Goal: Task Accomplishment & Management: Use online tool/utility

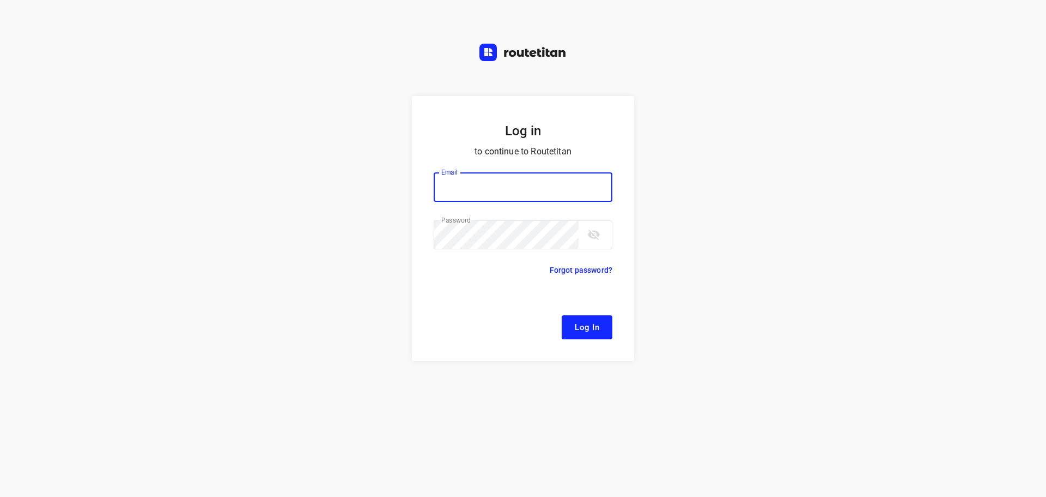
type input "[EMAIL_ADDRESS][DOMAIN_NAME]"
drag, startPoint x: 598, startPoint y: 322, endPoint x: 589, endPoint y: 315, distance: 11.3
click at [596, 323] on span "Log In" at bounding box center [587, 327] width 25 height 14
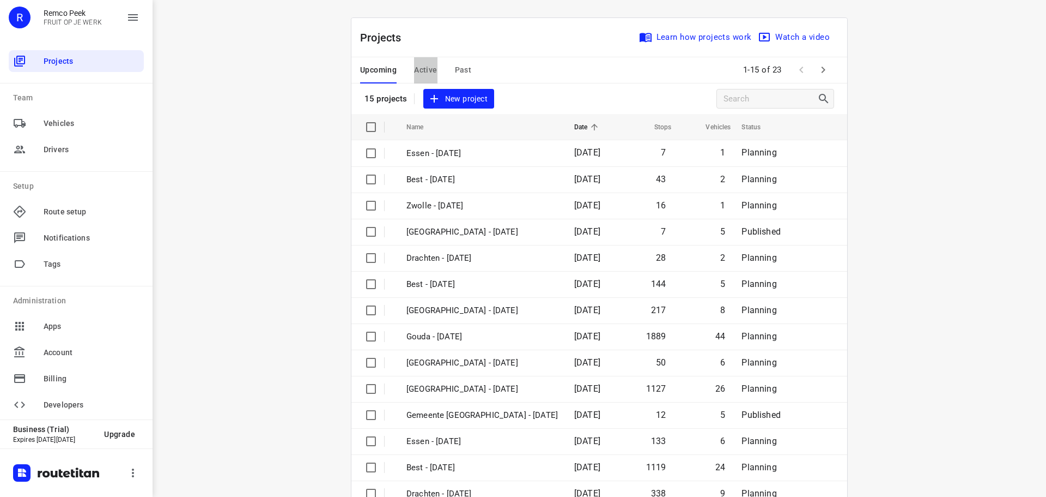
drag, startPoint x: 417, startPoint y: 64, endPoint x: 454, endPoint y: 2, distance: 72.1
click at [419, 64] on span "Active" at bounding box center [425, 70] width 23 height 14
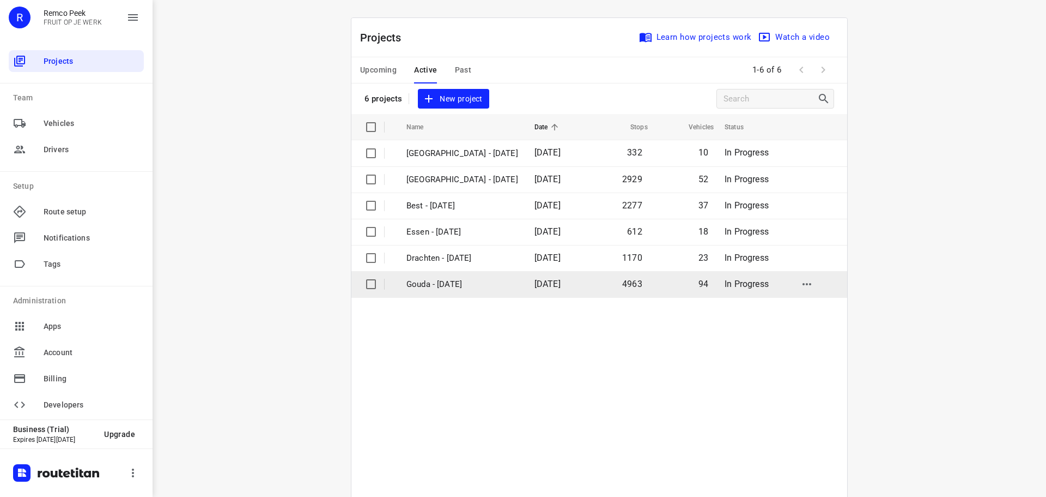
click at [451, 282] on p "Gouda - Monday" at bounding box center [463, 284] width 112 height 13
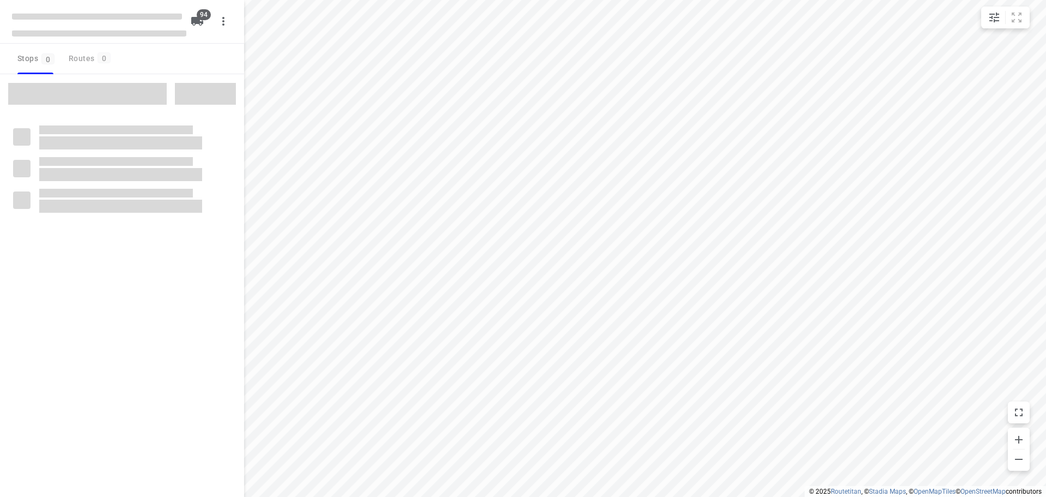
type input "distance"
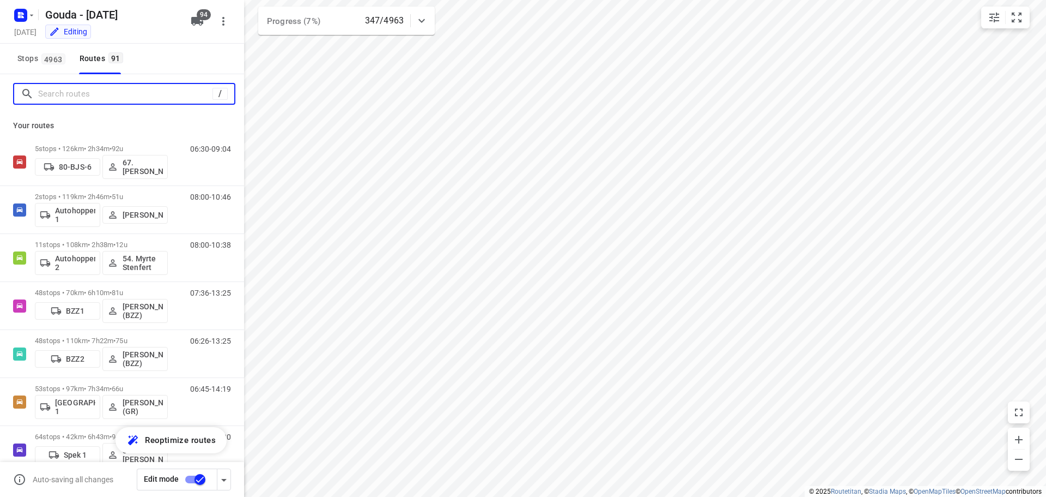
click at [101, 88] on input "Search routes" at bounding box center [125, 94] width 174 height 17
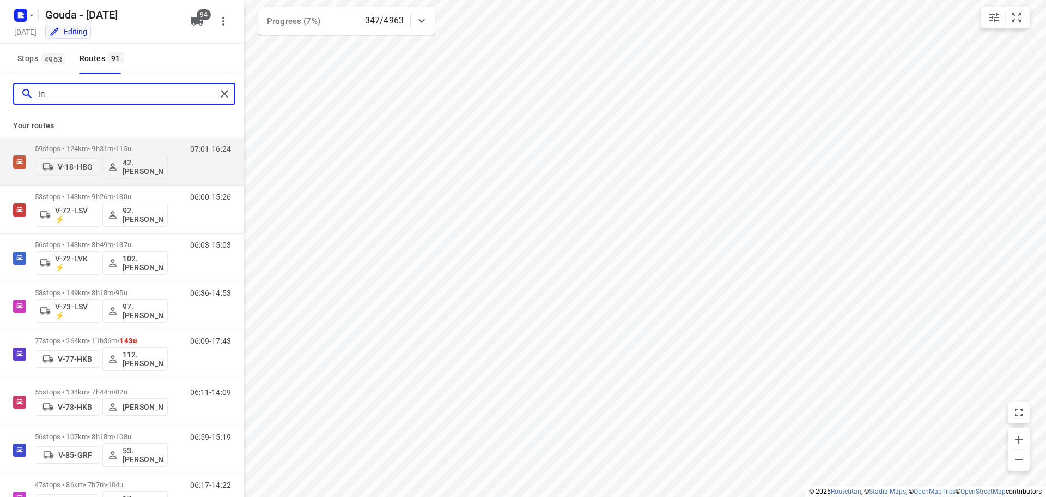
type input "i"
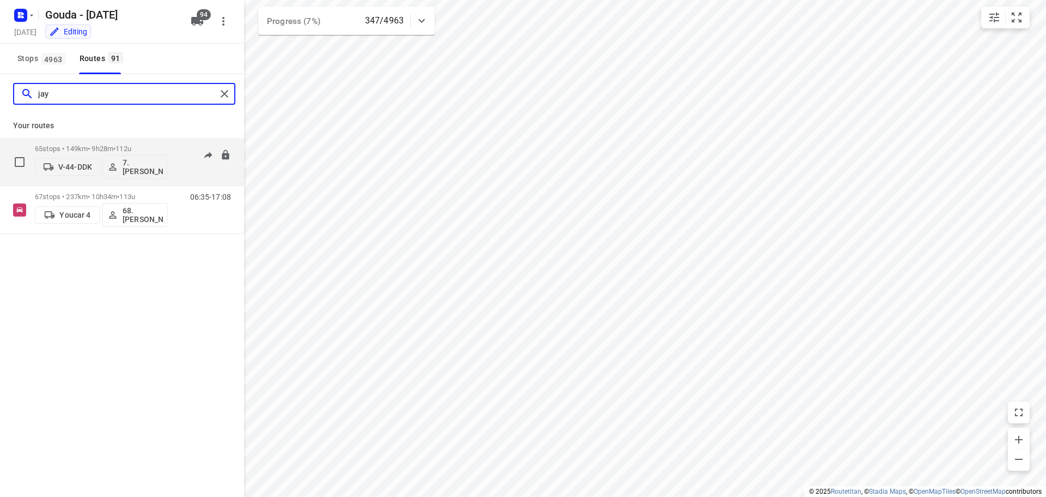
type input "jay"
click at [107, 142] on div "65 stops • 149km • 9h28m • 112u V-44-DDK 7.Jayvey van Tricht" at bounding box center [101, 161] width 133 height 45
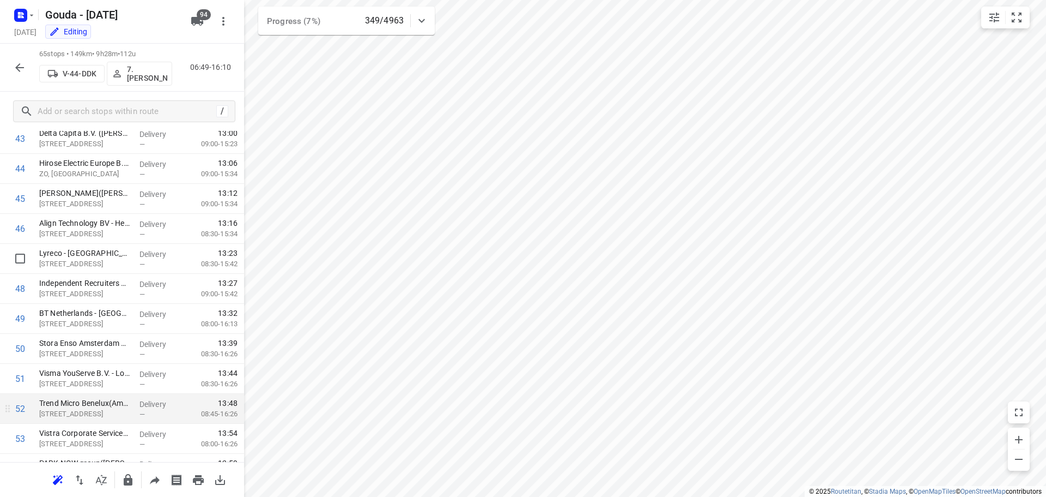
scroll to position [1212, 0]
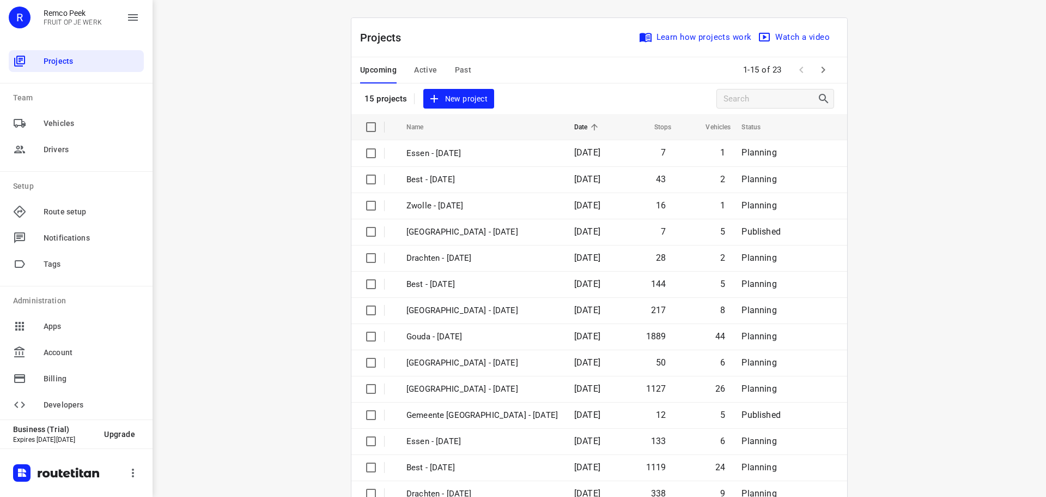
click at [419, 65] on span "Active" at bounding box center [425, 70] width 23 height 14
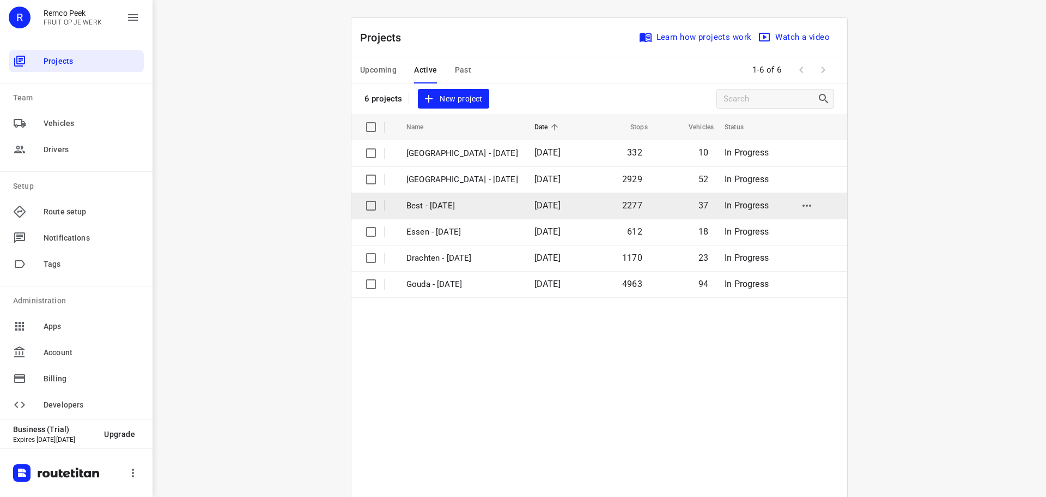
click at [435, 208] on p "Best - Monday" at bounding box center [463, 205] width 112 height 13
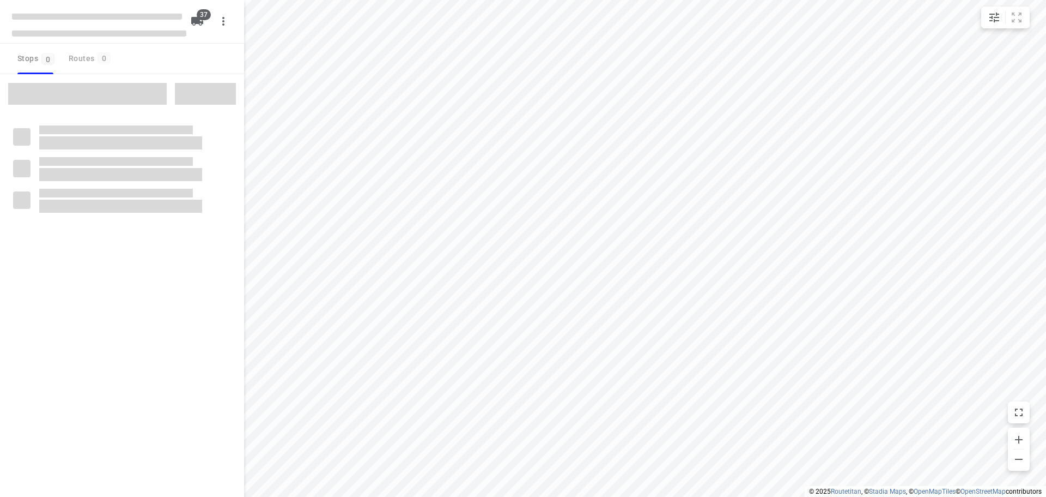
checkbox input "true"
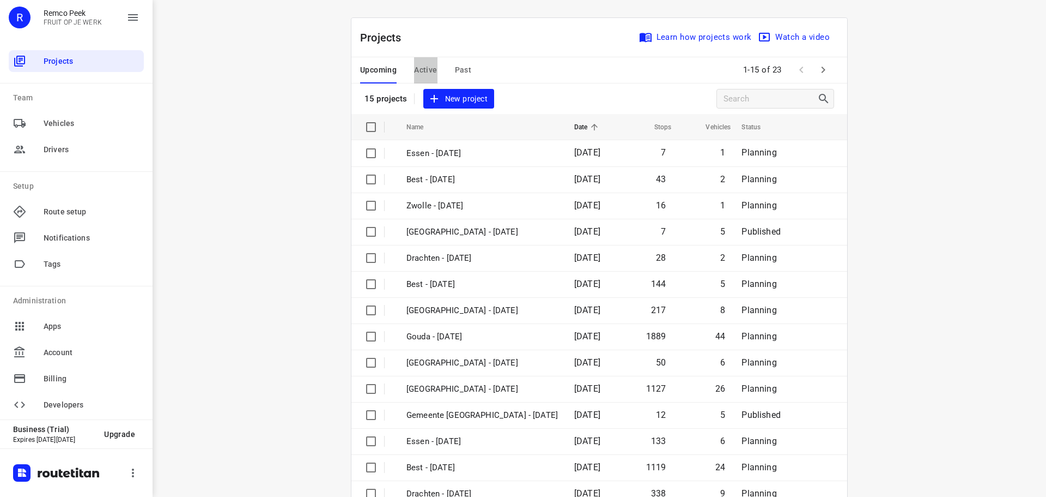
click at [419, 66] on span "Active" at bounding box center [425, 70] width 23 height 14
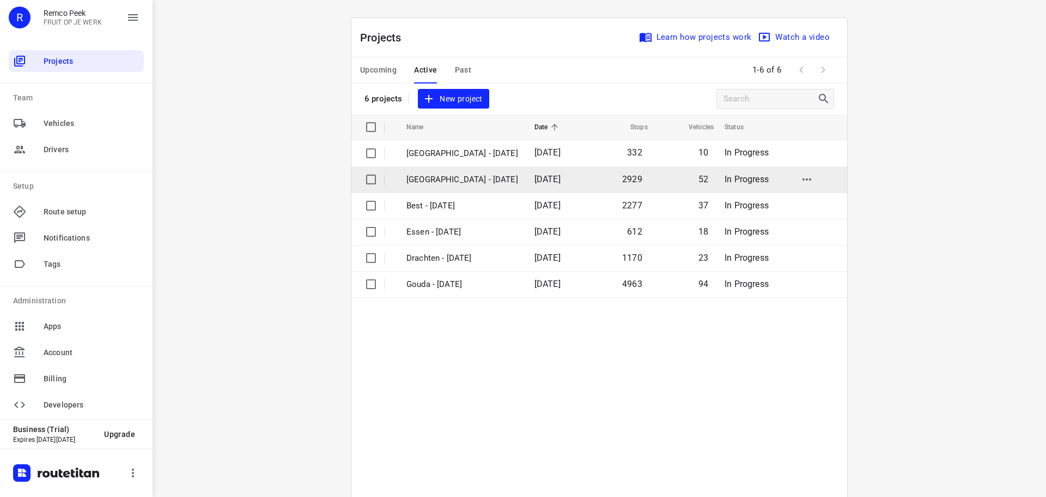
click at [449, 184] on p "[GEOGRAPHIC_DATA] - [DATE]" at bounding box center [463, 179] width 112 height 13
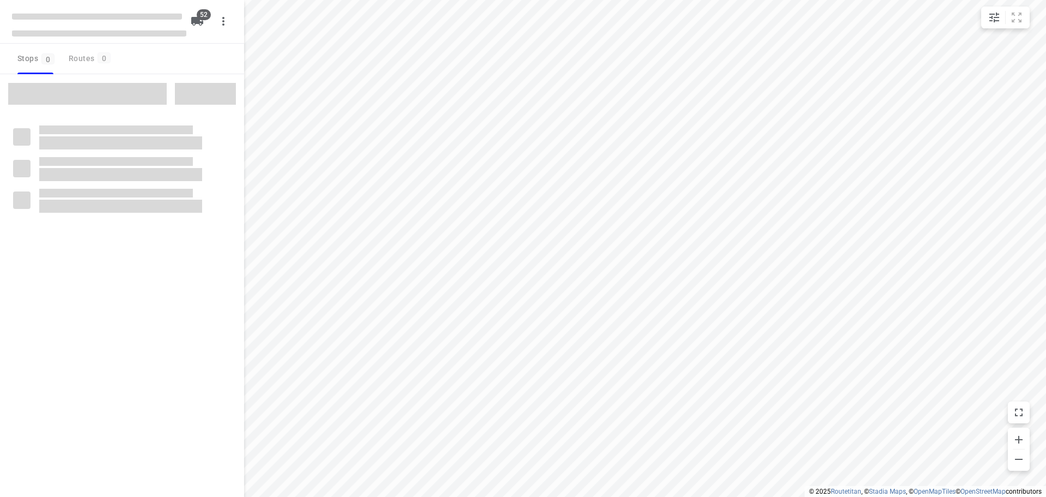
checkbox input "true"
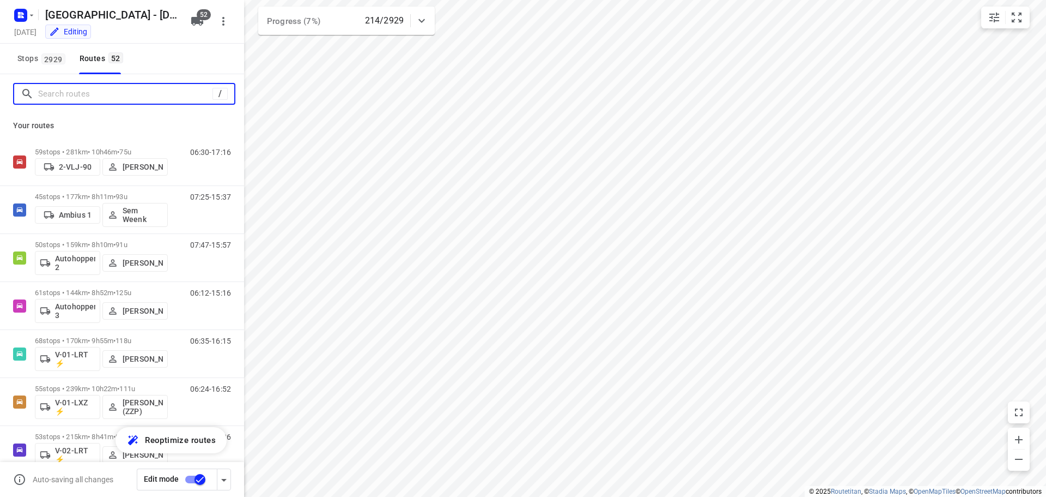
click at [82, 93] on input "Search routes" at bounding box center [125, 94] width 174 height 17
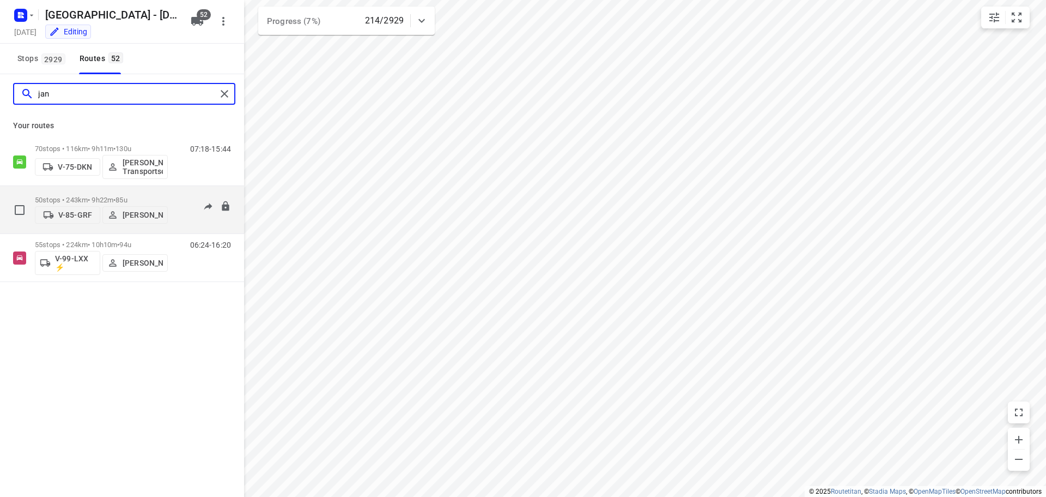
type input "jan"
click at [109, 196] on p "50 stops • 243km • 9h22m • 85u" at bounding box center [101, 200] width 133 height 8
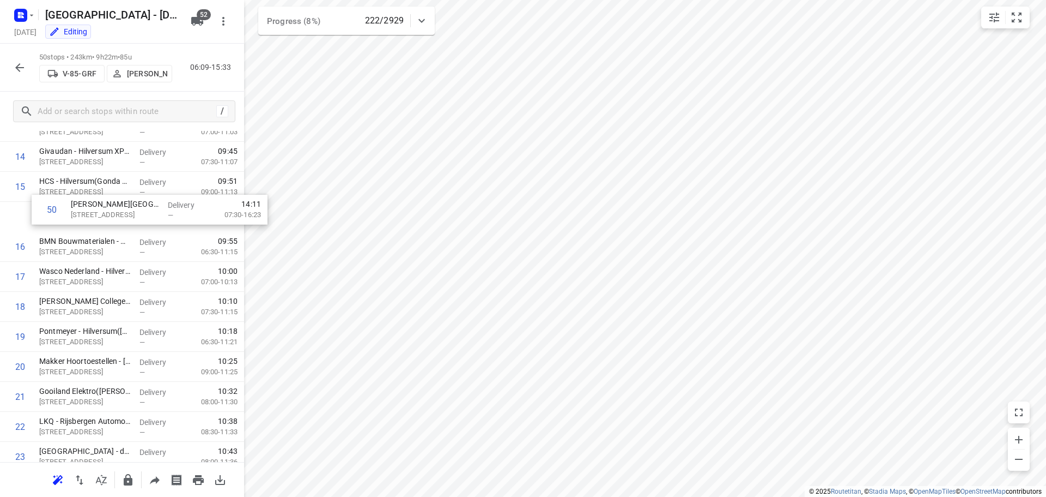
scroll to position [431, 0]
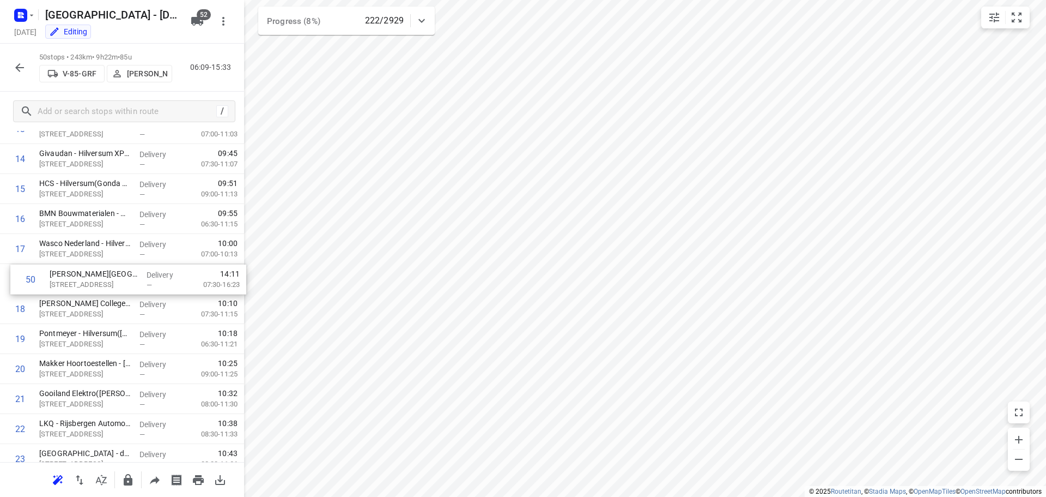
drag, startPoint x: 79, startPoint y: 420, endPoint x: 93, endPoint y: 282, distance: 138.6
click at [93, 282] on div "1 Lucent College(Chris Kotterer) Larenseweg 127, Hilversum Delivery — 07:20 07:…" at bounding box center [122, 503] width 244 height 1499
click at [15, 70] on icon "button" at bounding box center [19, 67] width 13 height 13
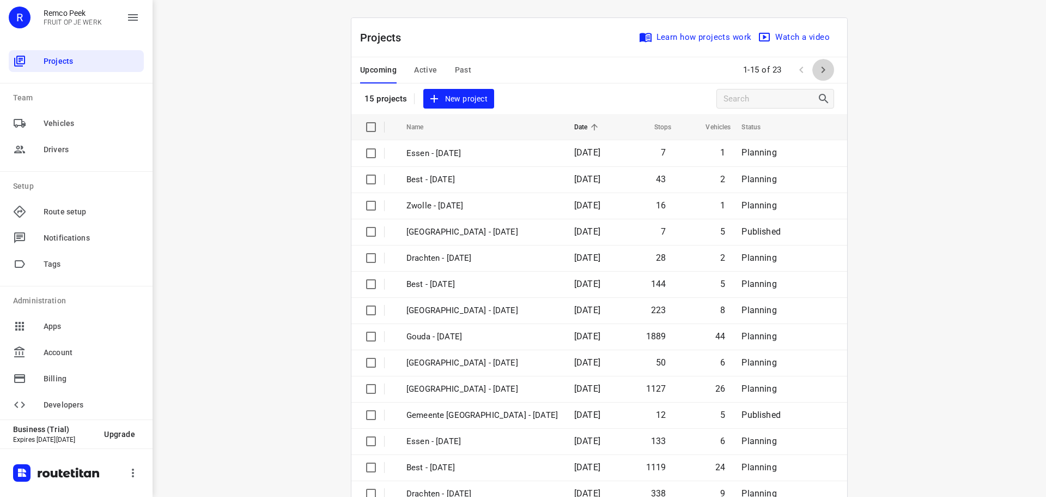
click at [821, 68] on icon "button" at bounding box center [823, 69] width 13 height 13
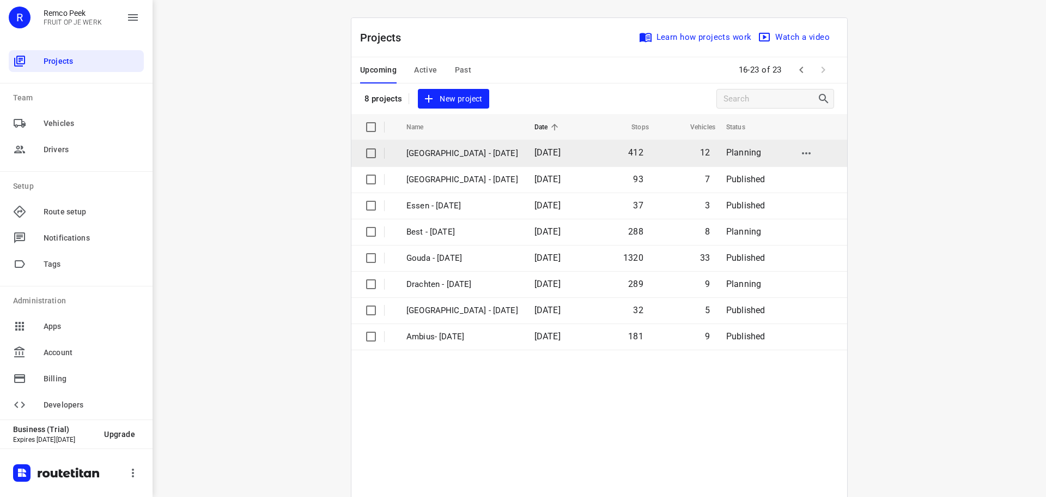
click at [433, 147] on p "Zwolle - Tuesday" at bounding box center [463, 153] width 112 height 13
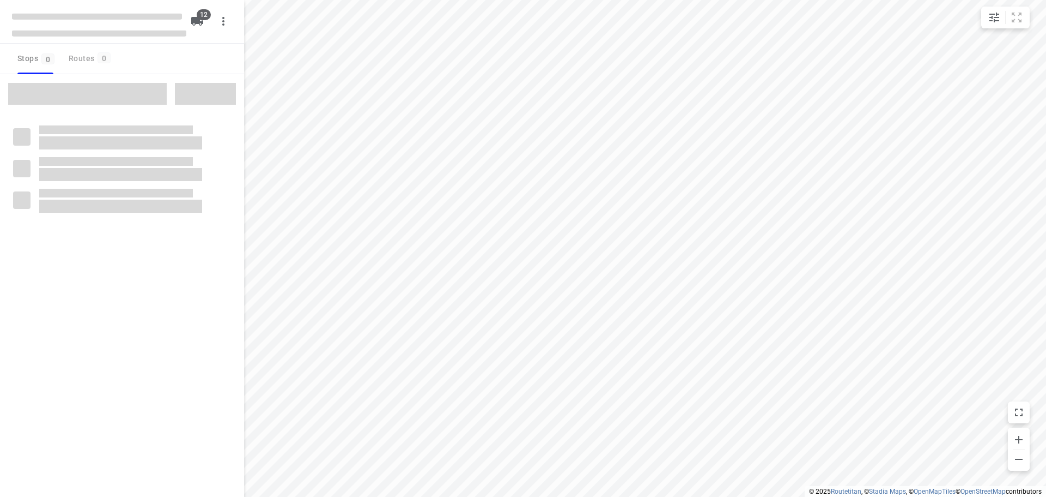
checkbox input "true"
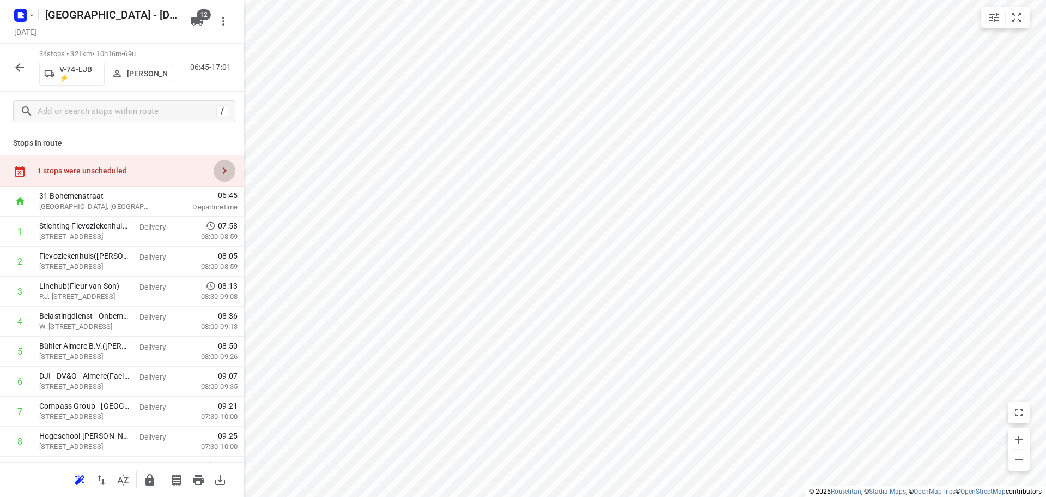
click at [220, 171] on icon "button" at bounding box center [224, 170] width 13 height 13
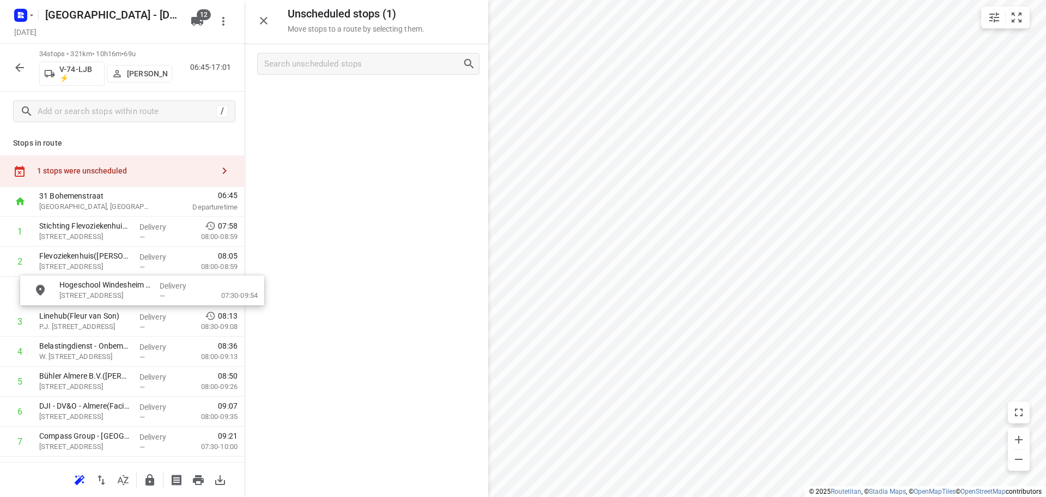
drag, startPoint x: 328, startPoint y: 104, endPoint x: 102, endPoint y: 302, distance: 300.5
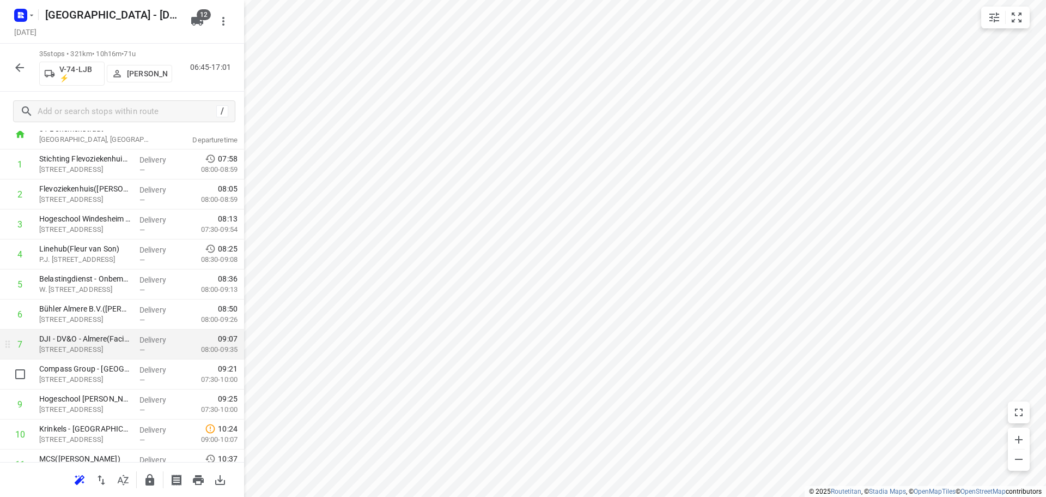
scroll to position [55, 0]
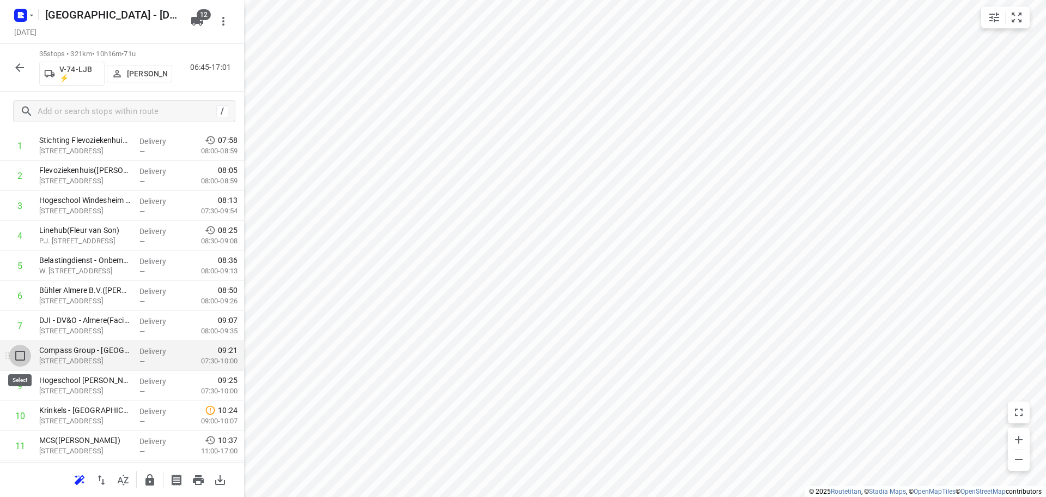
click at [17, 357] on input "checkbox" at bounding box center [20, 355] width 22 height 22
checkbox input "true"
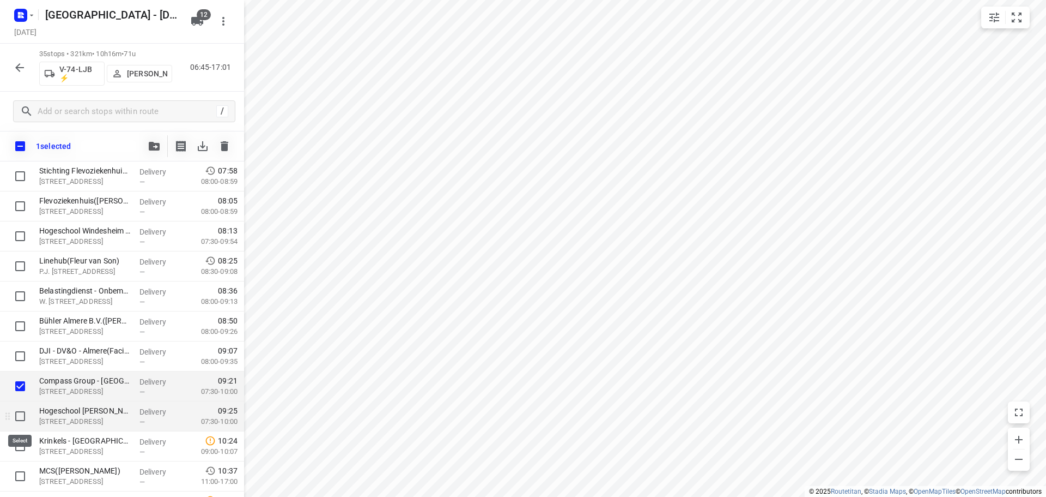
click at [21, 415] on input "checkbox" at bounding box center [20, 416] width 22 height 22
checkbox input "true"
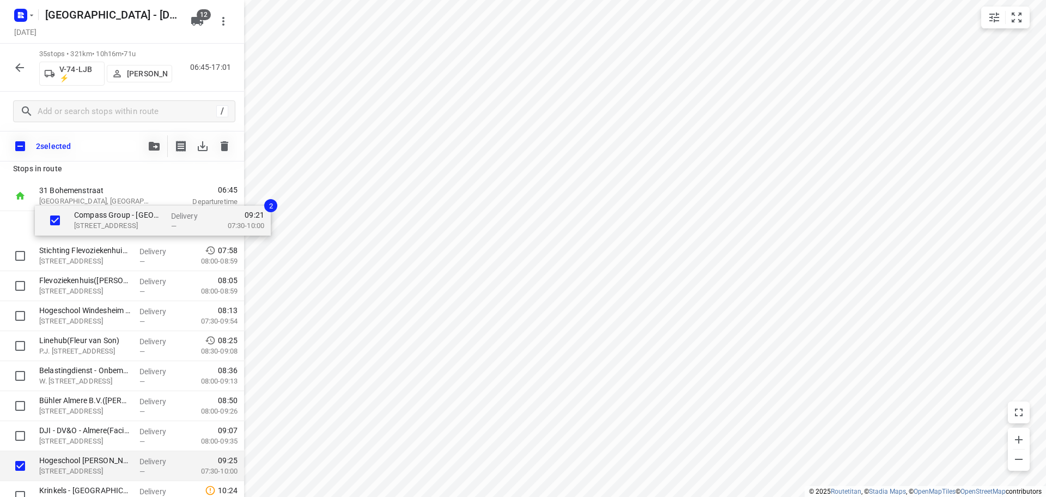
scroll to position [4, 0]
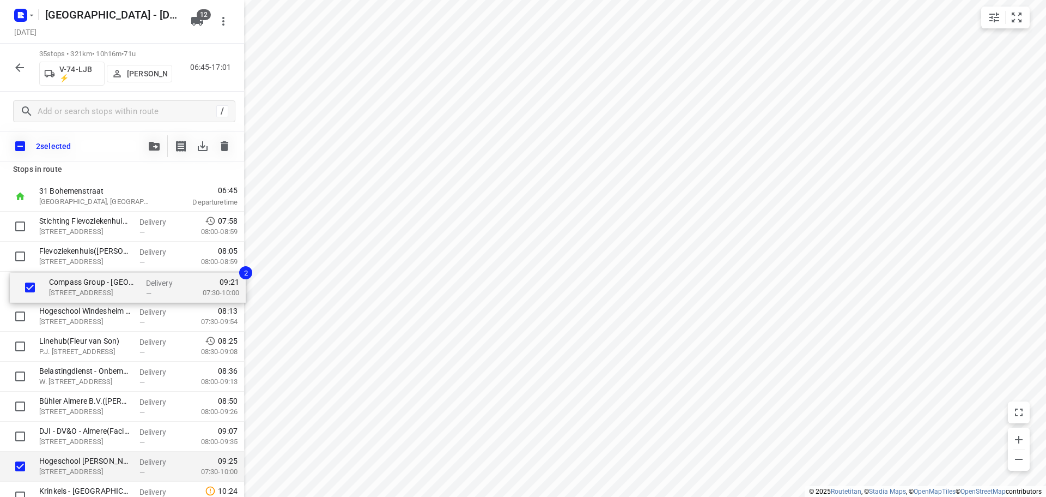
drag, startPoint x: 53, startPoint y: 392, endPoint x: 65, endPoint y: 293, distance: 99.9
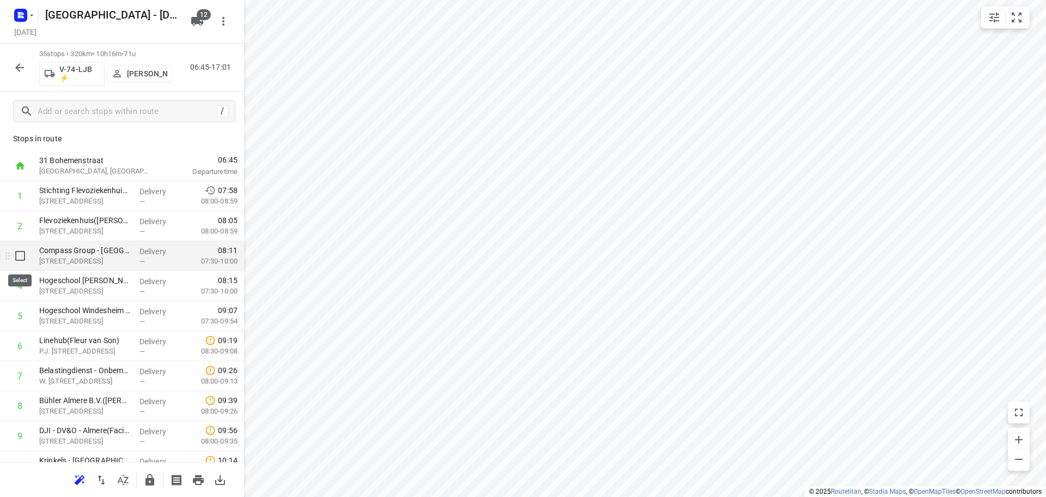
click at [19, 261] on input "checkbox" at bounding box center [20, 256] width 22 height 22
checkbox input "true"
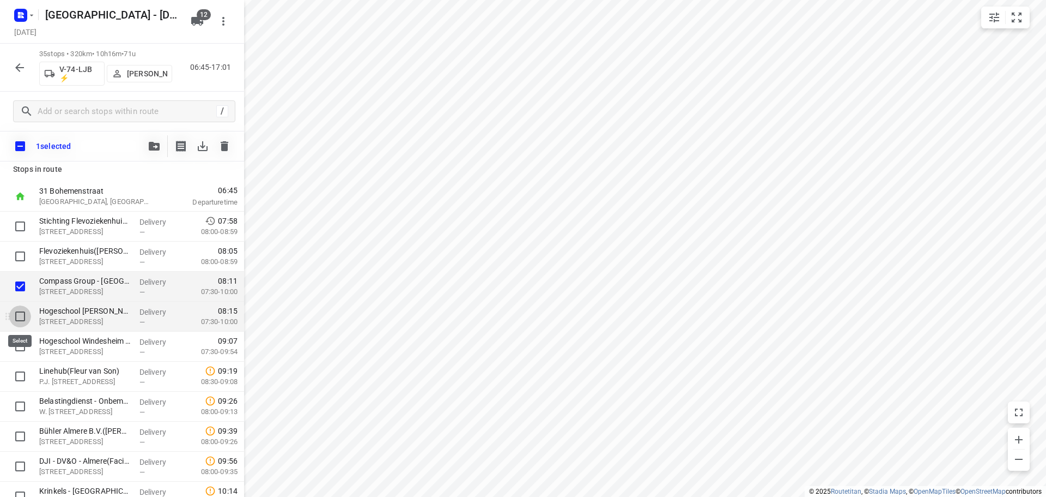
click at [21, 318] on input "checkbox" at bounding box center [20, 316] width 22 height 22
checkbox input "true"
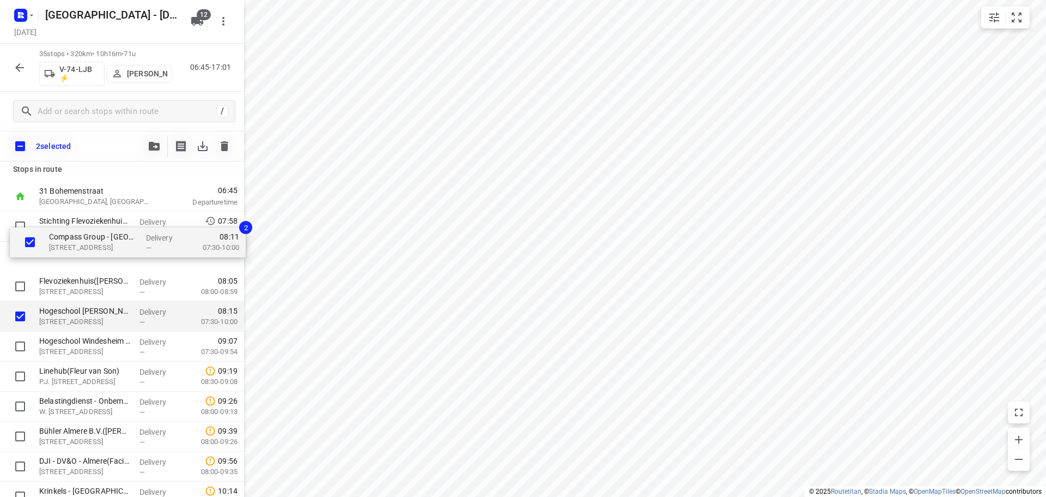
scroll to position [0, 0]
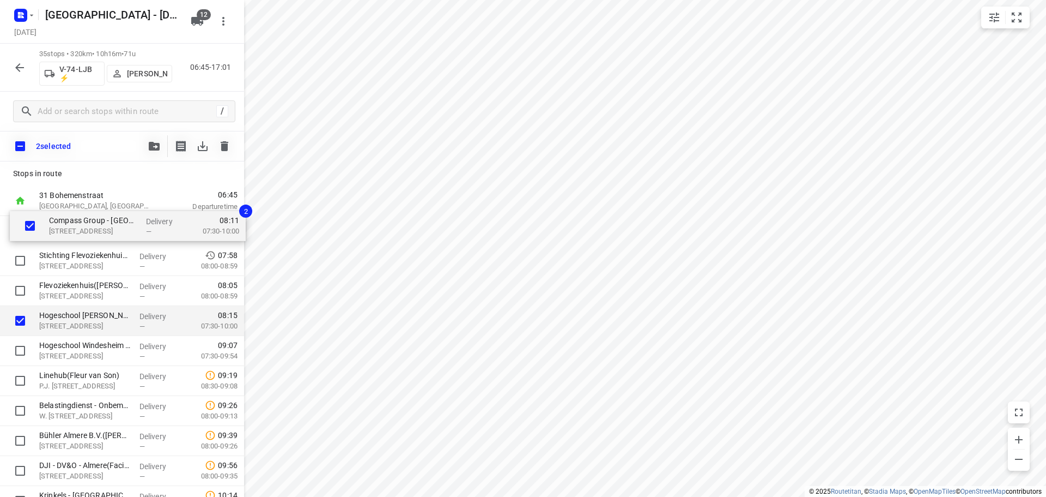
drag, startPoint x: 71, startPoint y: 289, endPoint x: 83, endPoint y: 228, distance: 62.3
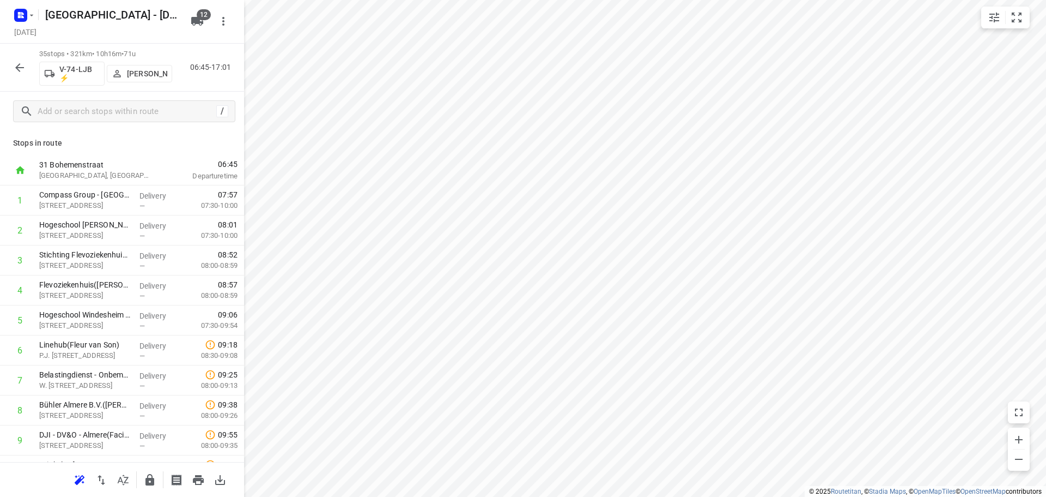
click at [20, 70] on icon "button" at bounding box center [19, 67] width 13 height 13
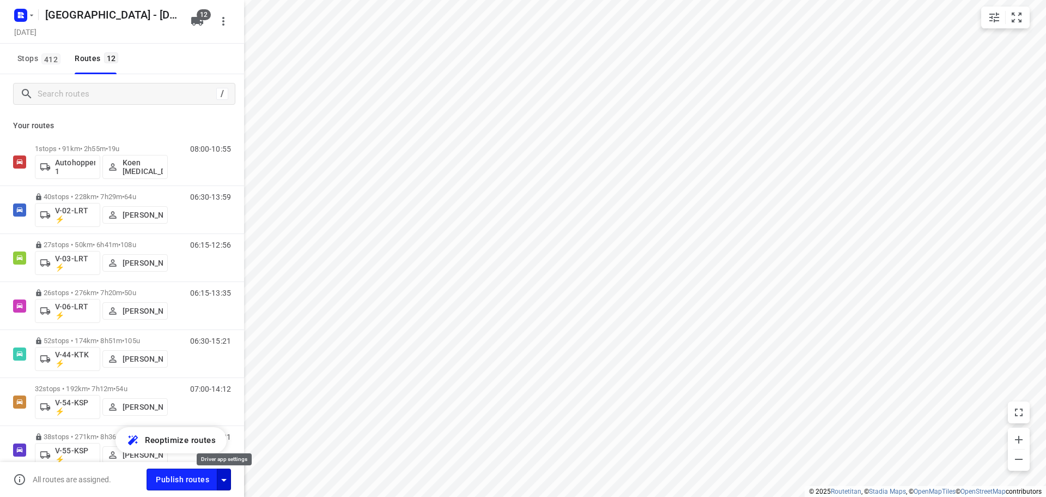
click at [225, 475] on icon "button" at bounding box center [223, 479] width 13 height 13
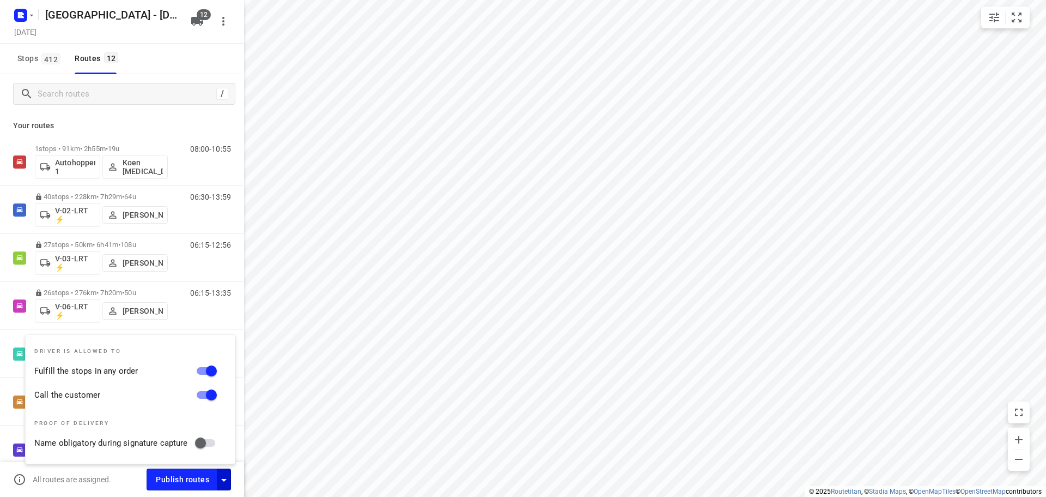
click at [190, 67] on div "Stops 412 Routes 12" at bounding box center [122, 59] width 244 height 31
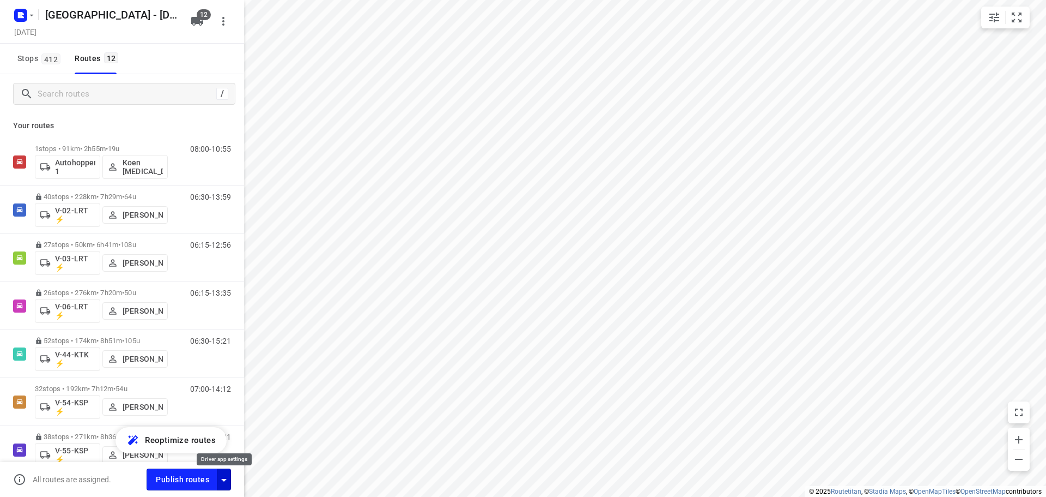
click at [227, 479] on icon "button" at bounding box center [223, 479] width 13 height 13
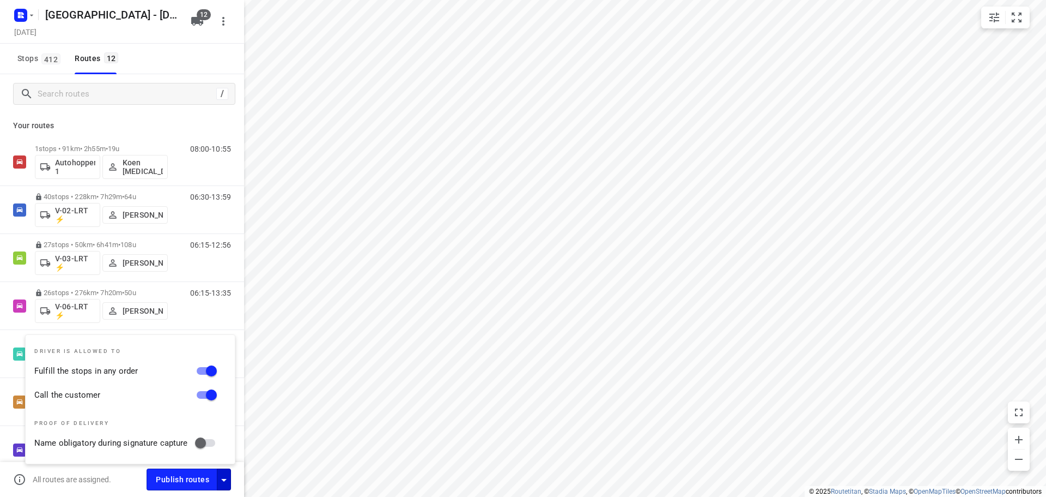
click at [134, 479] on div "All routes are assigned." at bounding box center [80, 479] width 134 height 13
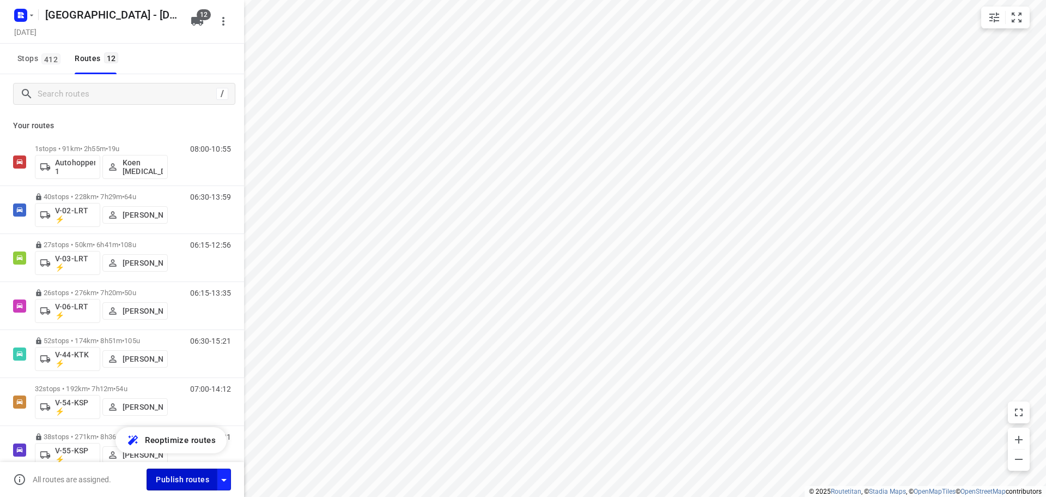
click at [173, 482] on span "Publish routes" at bounding box center [182, 480] width 53 height 14
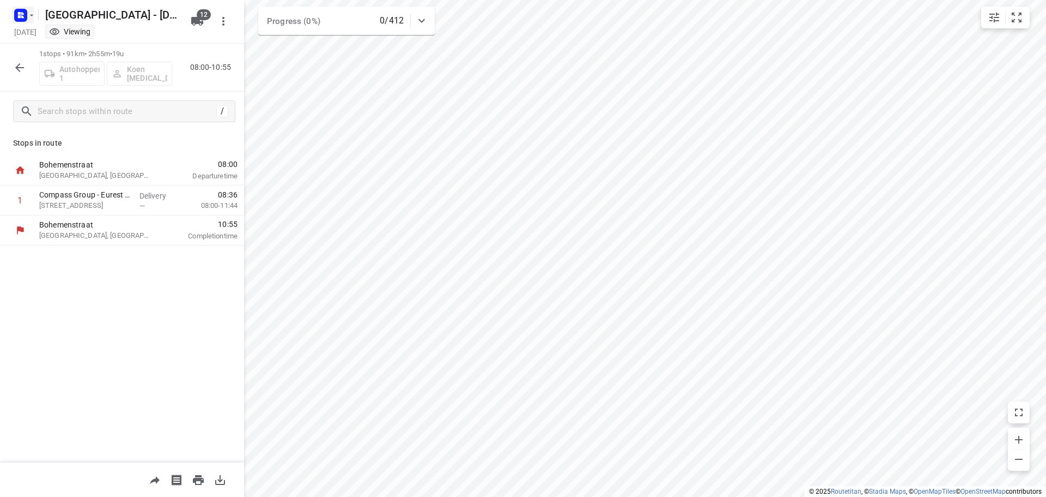
click at [31, 17] on icon "button" at bounding box center [31, 15] width 9 height 9
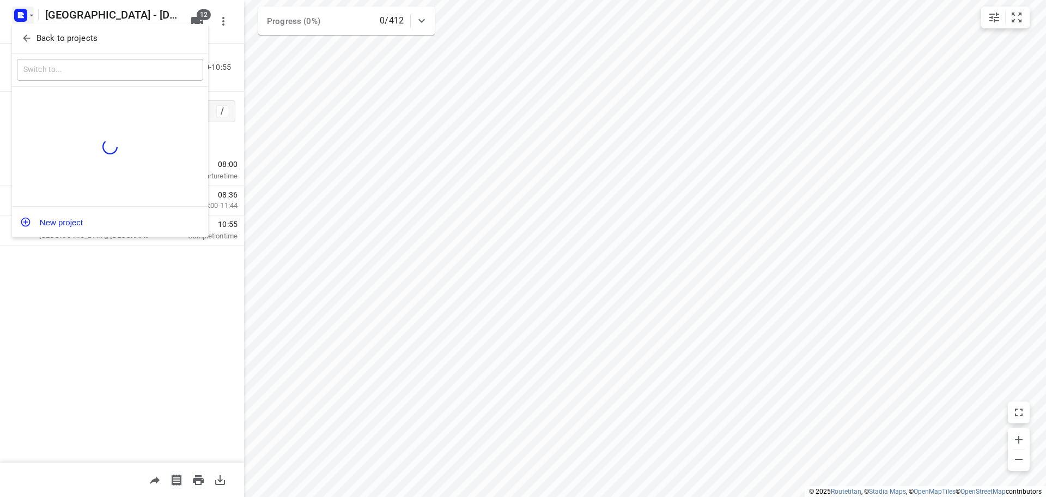
click at [29, 36] on icon "button" at bounding box center [26, 38] width 11 height 11
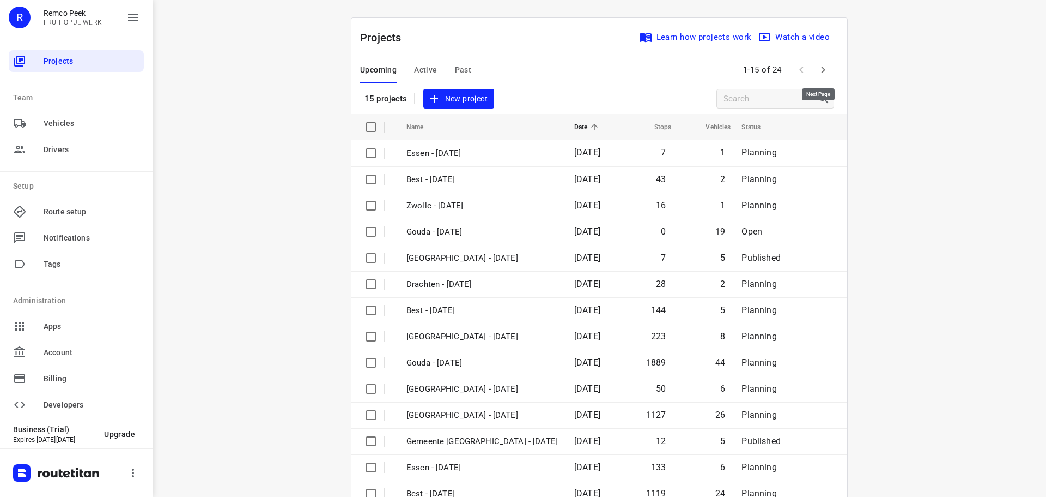
click at [819, 71] on icon "button" at bounding box center [823, 69] width 13 height 13
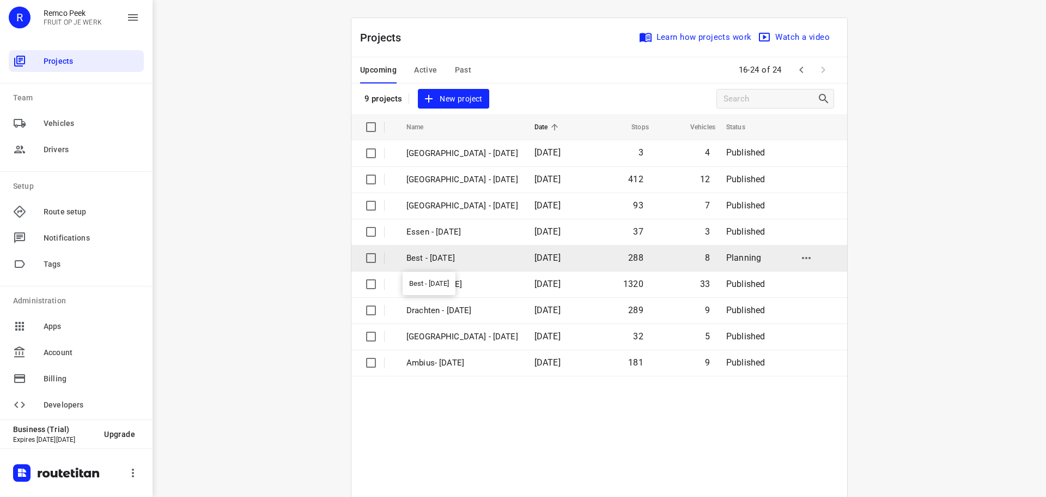
click at [456, 257] on p "Best - Tuesday" at bounding box center [463, 258] width 112 height 13
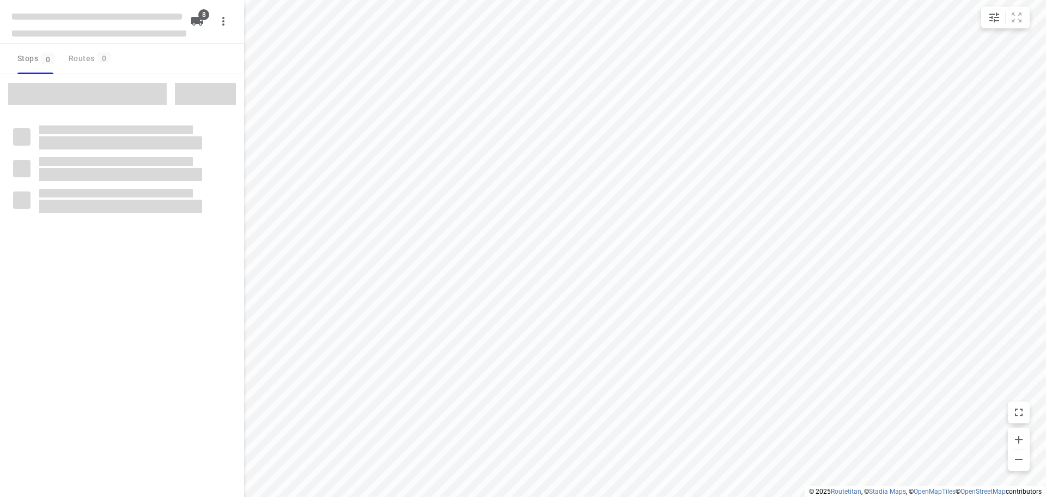
checkbox input "true"
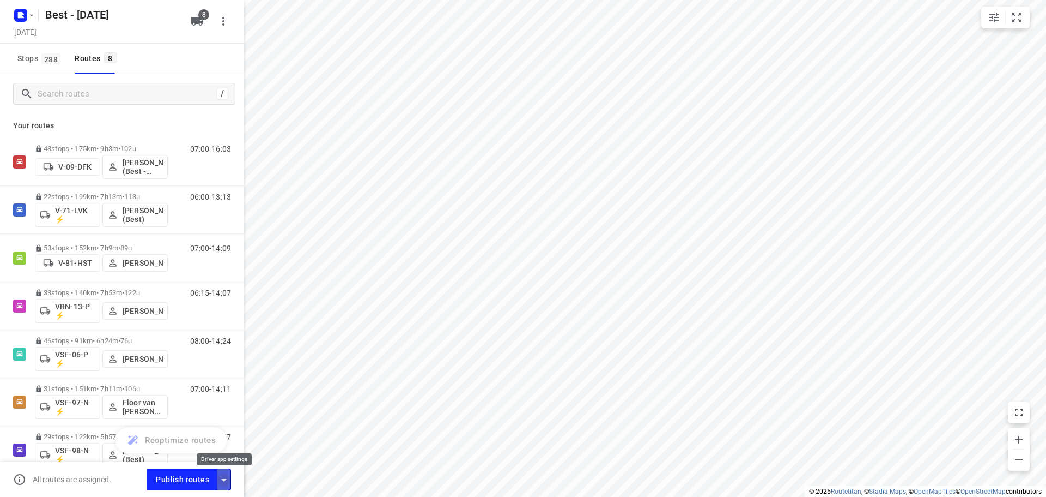
click at [227, 477] on icon "button" at bounding box center [223, 479] width 13 height 13
click at [186, 481] on span "Publish routes" at bounding box center [182, 480] width 53 height 14
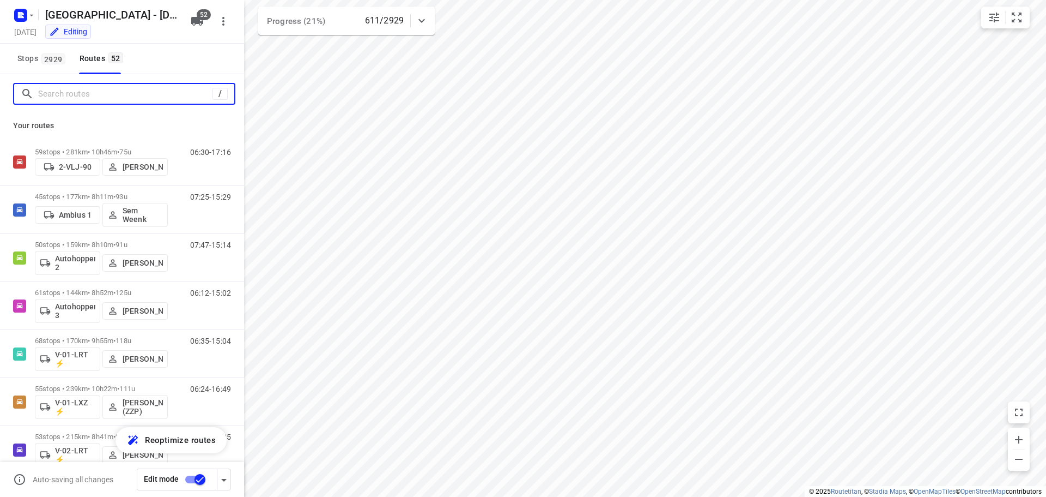
click at [53, 98] on input "Search routes" at bounding box center [125, 94] width 174 height 17
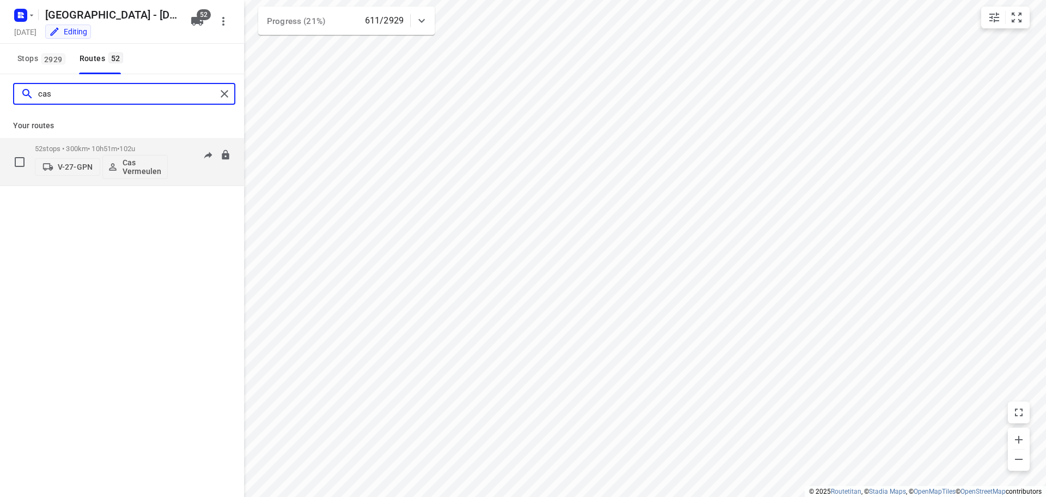
type input "cas"
click at [108, 146] on p "52 stops • 300km • 10h51m • 102u" at bounding box center [101, 148] width 133 height 8
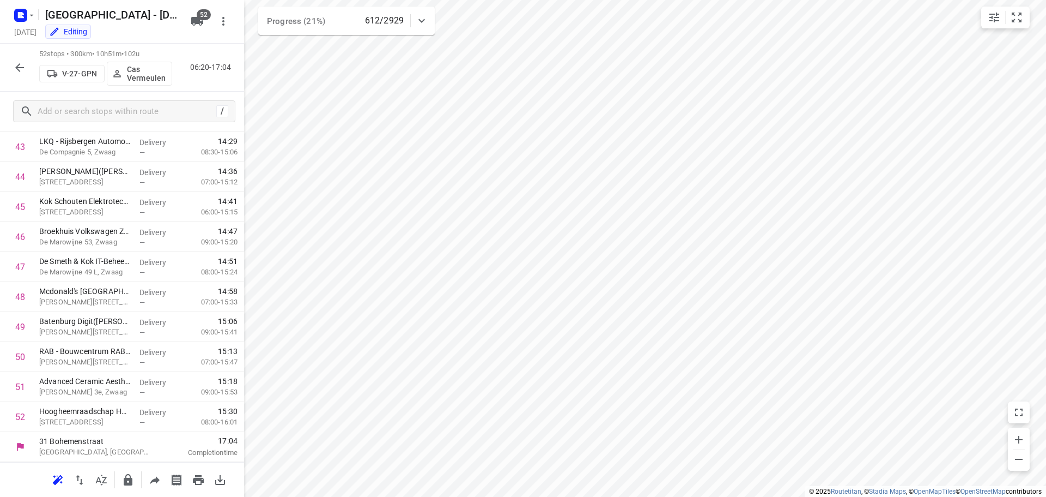
scroll to position [1312, 0]
